Goal: Transaction & Acquisition: Book appointment/travel/reservation

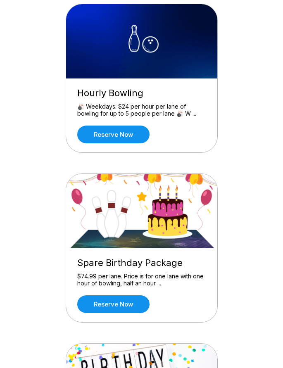
scroll to position [89, 0]
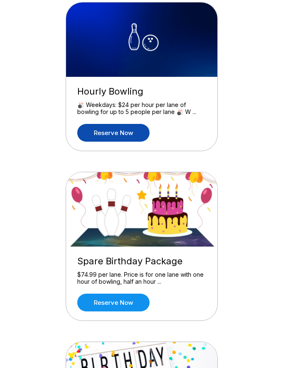
click at [120, 133] on link "Reserve now" at bounding box center [113, 133] width 72 height 18
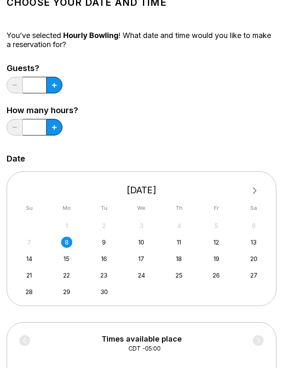
scroll to position [65, 0]
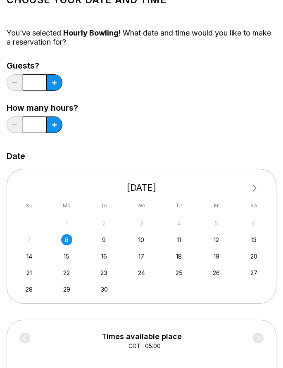
drag, startPoint x: 54, startPoint y: 82, endPoint x: 98, endPoint y: 98, distance: 47.2
click at [54, 82] on icon at bounding box center [54, 82] width 5 height 5
type input "*"
drag, startPoint x: 176, startPoint y: 241, endPoint x: 182, endPoint y: 245, distance: 6.7
click at [176, 241] on div "11" at bounding box center [178, 239] width 11 height 11
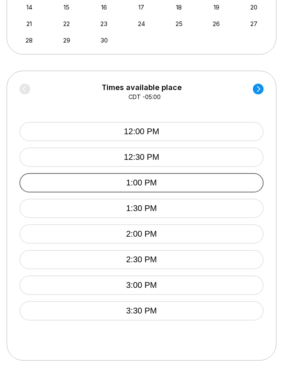
scroll to position [360, 0]
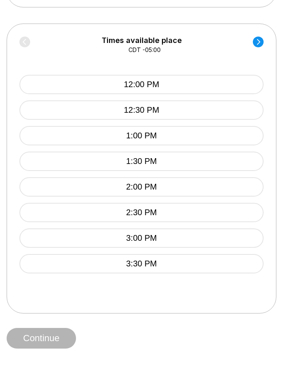
click at [257, 38] on circle at bounding box center [257, 41] width 11 height 11
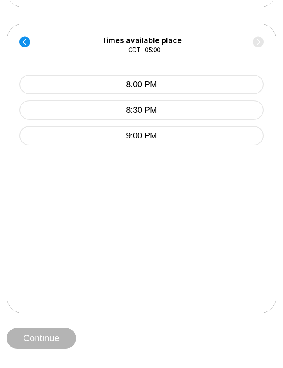
click at [26, 42] on circle at bounding box center [24, 41] width 11 height 11
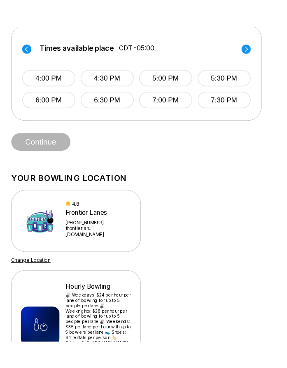
scroll to position [340, 0]
